Goal: Task Accomplishment & Management: Use online tool/utility

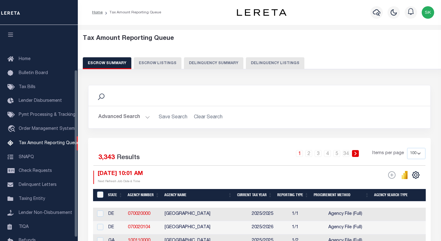
click at [258, 63] on button "Delinquency Listings" at bounding box center [275, 63] width 58 height 12
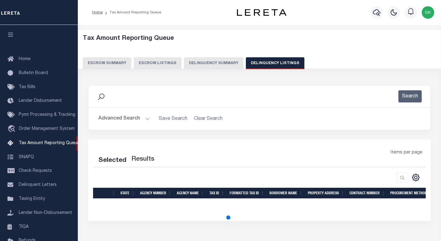
scroll to position [58, 0]
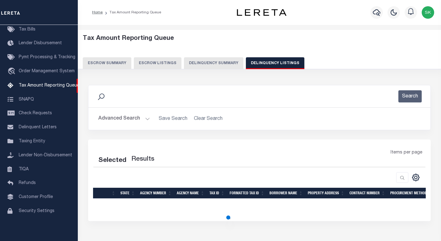
select select "100"
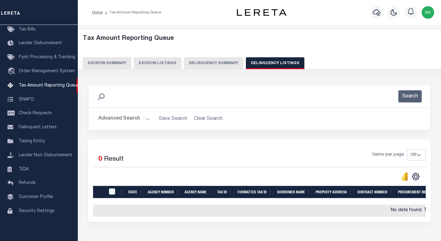
click at [127, 119] on button "Advanced Search" at bounding box center [124, 119] width 52 height 12
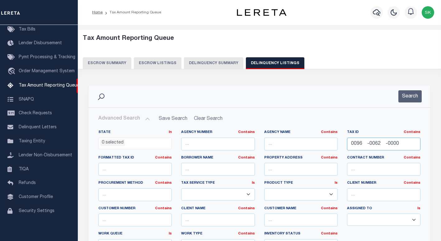
drag, startPoint x: 404, startPoint y: 143, endPoint x: 345, endPoint y: 142, distance: 58.5
click at [345, 142] on div "Tax ID Contains Contains Is 0096 -0062 -0000" at bounding box center [383, 143] width 83 height 26
paste input "G328"
type input "G328"
click at [415, 95] on button "Search" at bounding box center [409, 96] width 23 height 12
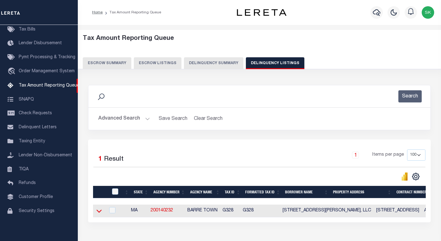
drag, startPoint x: 98, startPoint y: 212, endPoint x: 112, endPoint y: 193, distance: 23.5
click at [98, 212] on icon at bounding box center [98, 211] width 5 height 3
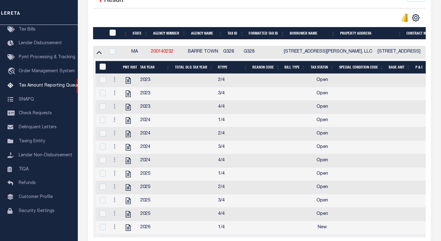
scroll to position [157, 0]
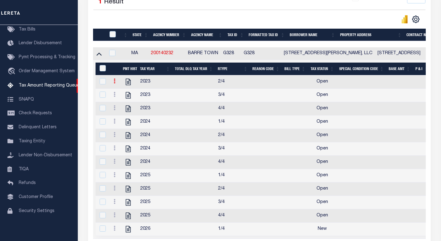
click at [115, 83] on icon at bounding box center [115, 80] width 2 height 5
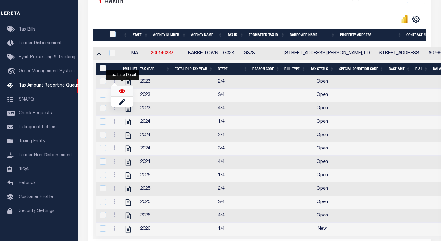
click at [122, 94] on img "" at bounding box center [122, 91] width 6 height 6
checkbox input "true"
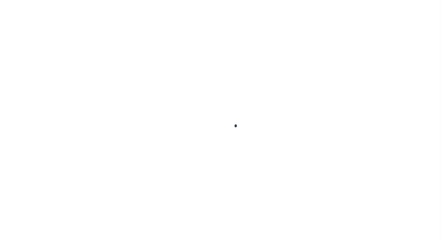
checkbox input "false"
type input "[DATE]"
select select "OP2"
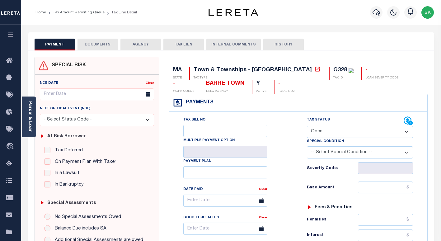
click at [282, 121] on div "Tax Bill No Multiple Payment Option Payment Plan Clear" at bounding box center [234, 203] width 118 height 175
